Goal: Task Accomplishment & Management: Complete application form

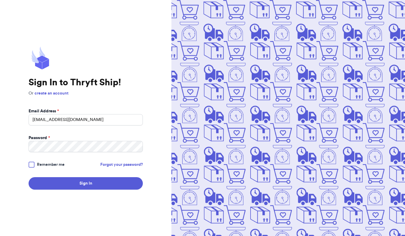
type input "[EMAIL_ADDRESS][DOMAIN_NAME]"
click at [86, 184] on button "Sign In" at bounding box center [86, 183] width 114 height 13
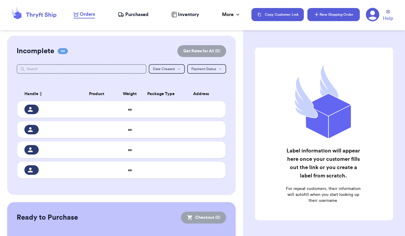
click at [320, 16] on button "New Shipping Order" at bounding box center [334, 14] width 52 height 13
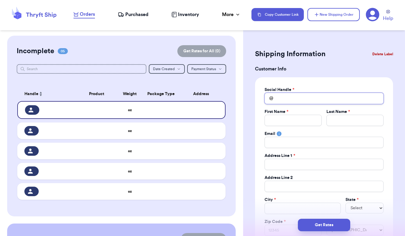
click at [279, 98] on input "Total Amount Paid" at bounding box center [324, 98] width 119 height 11
type input "f"
type input "ff"
click at [282, 121] on input "Total Amount Paid" at bounding box center [293, 120] width 57 height 11
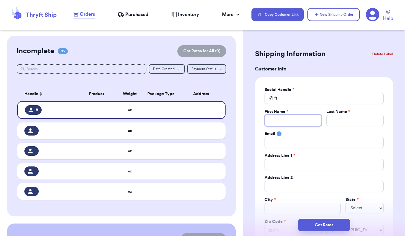
type input "S"
type input "Se"
type input "Sed"
type input "Sedo"
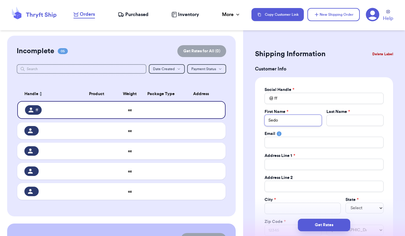
type input "[PERSON_NAME]"
type input "Sedona"
type input "S"
type input "Sp"
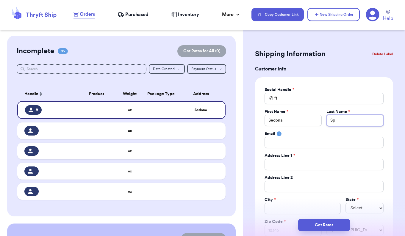
type input "Spa"
type input "Spae"
type input "Spaet"
type input "[PERSON_NAME]"
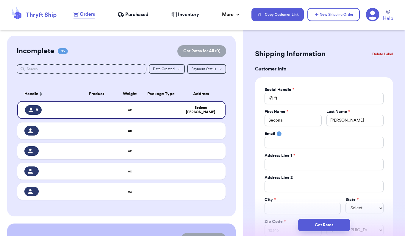
click at [296, 151] on div "Social Handle * @ ff First Name * Sedona Last Name * [PERSON_NAME] Email Addres…" at bounding box center [324, 161] width 119 height 149
click at [284, 142] on input "Total Amount Paid" at bounding box center [324, 142] width 119 height 11
type input "S"
type input "SS"
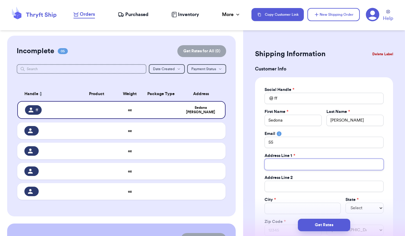
type input "2"
type input "20"
type input "200"
type input "2005"
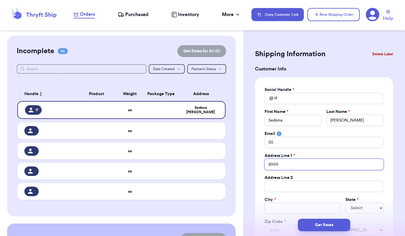
type input "2005 E"
type input "2005 Ea"
type input "2005 Eas"
type input "2005 East"
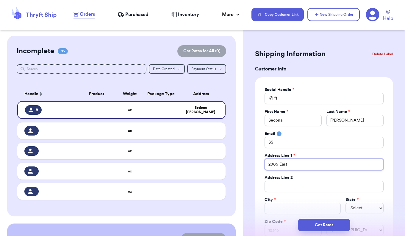
type input "2005 East C"
type input "2005 East Ch"
type input "2005 East Chu"
type input "2005 East Chur"
type input "2005 East Churc"
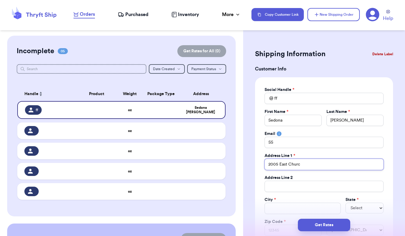
type input "2005 [DEMOGRAPHIC_DATA]"
type input "2005 East Church S"
type input "2005 [GEOGRAPHIC_DATA]"
type input "2005 [GEOGRAPHIC_DATA]."
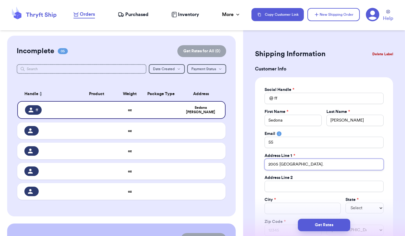
type input "2005 [GEOGRAPHIC_DATA]."
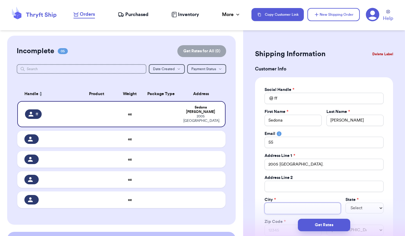
type input "T"
type input "Tw"
type input "Two"
type input "Two R"
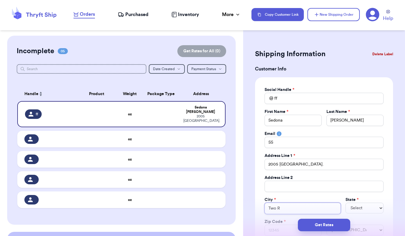
type input "Two Ri"
type input "Two Riv"
type input "Two Rive"
type input "Two River"
type input "Two Rivers"
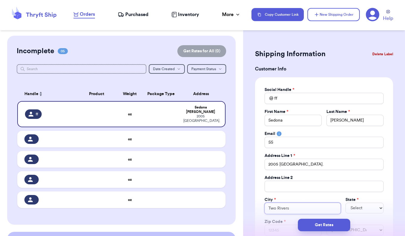
type input "Two Rivers"
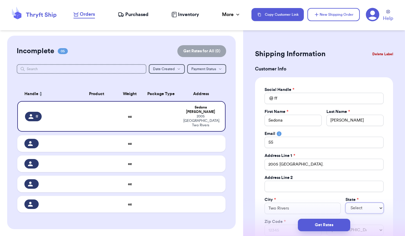
select select "WA"
select select "WI"
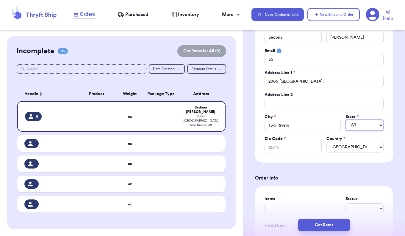
scroll to position [88, 0]
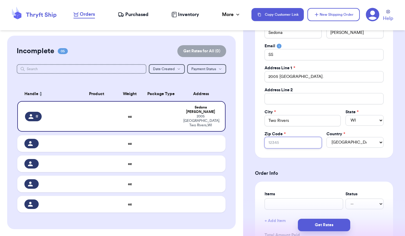
type input "5"
type input "54"
type input "542"
type input "5424"
type input "54241"
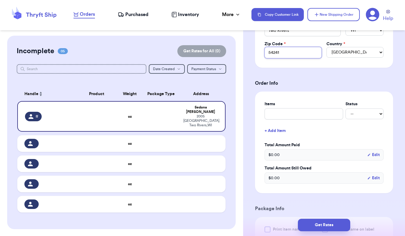
scroll to position [181, 0]
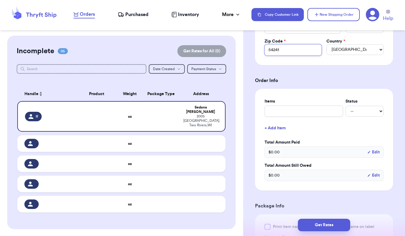
type input "54241"
type input "j"
type input "jC"
type input "j"
type input "C"
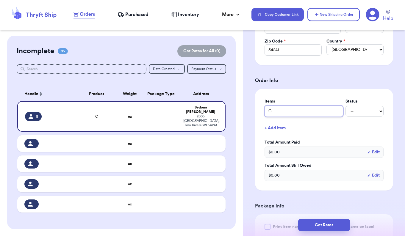
type input "Co"
type input "Col"
type input "Colu"
type input "Colum"
type input "Columb"
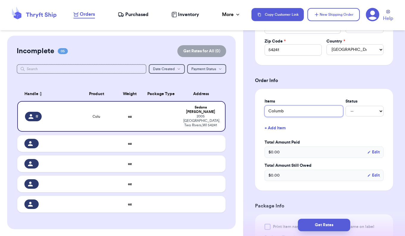
type input "Columbi"
type input "Columbia"
type input "Columbia B"
type input "Columbia Bu"
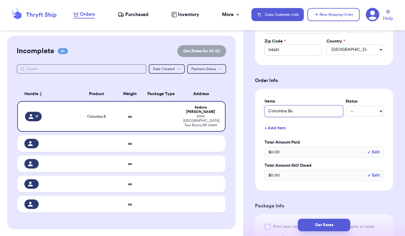
type input "Columbia Bun"
type input "Columbia Bunt"
type input "Columbia Bunti"
type input "Columbia [PERSON_NAME]"
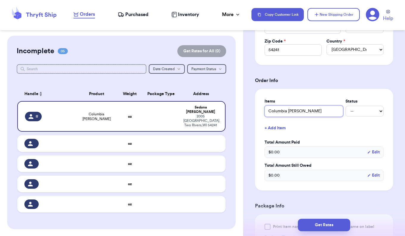
type input "Columbia [PERSON_NAME]"
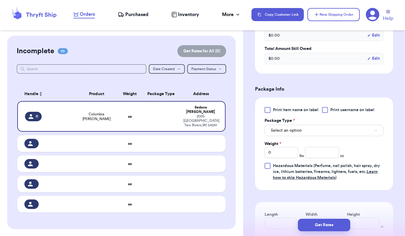
scroll to position [299, 0]
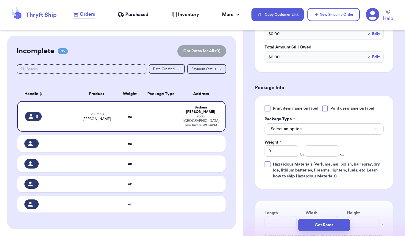
type input "Columbia [PERSON_NAME]"
click at [283, 130] on span "Select an option" at bounding box center [286, 129] width 31 height 6
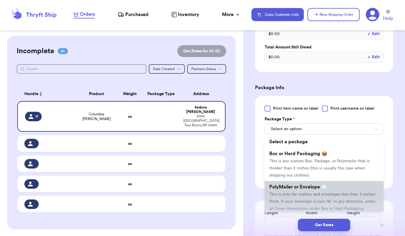
click at [280, 192] on li "PolyMailer or Envelope ✉️ This is only for mailers and envelopes less than 3 in…" at bounding box center [324, 197] width 119 height 33
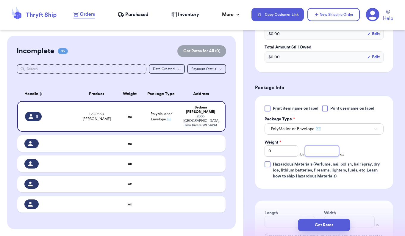
click at [323, 154] on input "number" at bounding box center [322, 151] width 34 height 11
click at [288, 151] on input "0" at bounding box center [282, 151] width 34 height 11
type input "1"
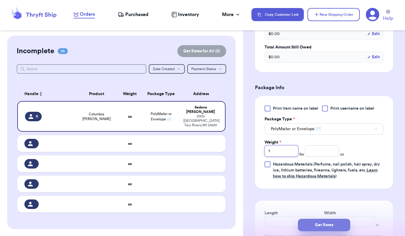
type input "1"
click at [326, 225] on button "Get Rates" at bounding box center [324, 225] width 52 height 13
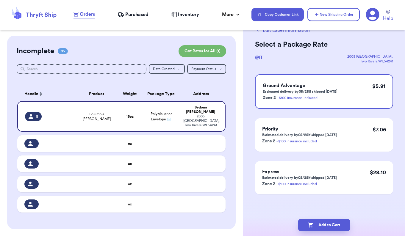
scroll to position [0, 0]
click at [108, 121] on td "Columbia [PERSON_NAME]" at bounding box center [97, 116] width 42 height 31
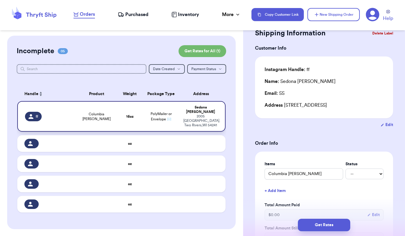
click at [108, 121] on td "Columbia [PERSON_NAME]" at bounding box center [97, 116] width 42 height 31
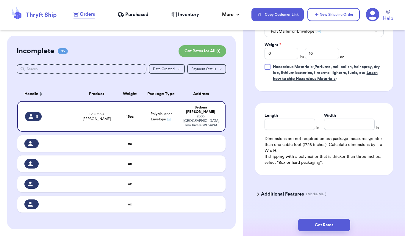
scroll to position [298, 0]
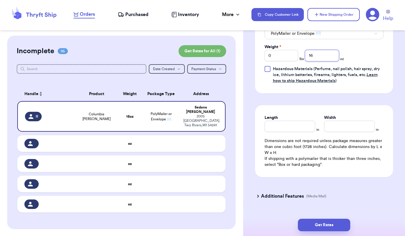
click at [325, 58] on input "16" at bounding box center [322, 55] width 34 height 11
type input "1"
type input "12"
click at [326, 228] on button "Get Rates" at bounding box center [324, 225] width 52 height 13
